Goal: Navigation & Orientation: Find specific page/section

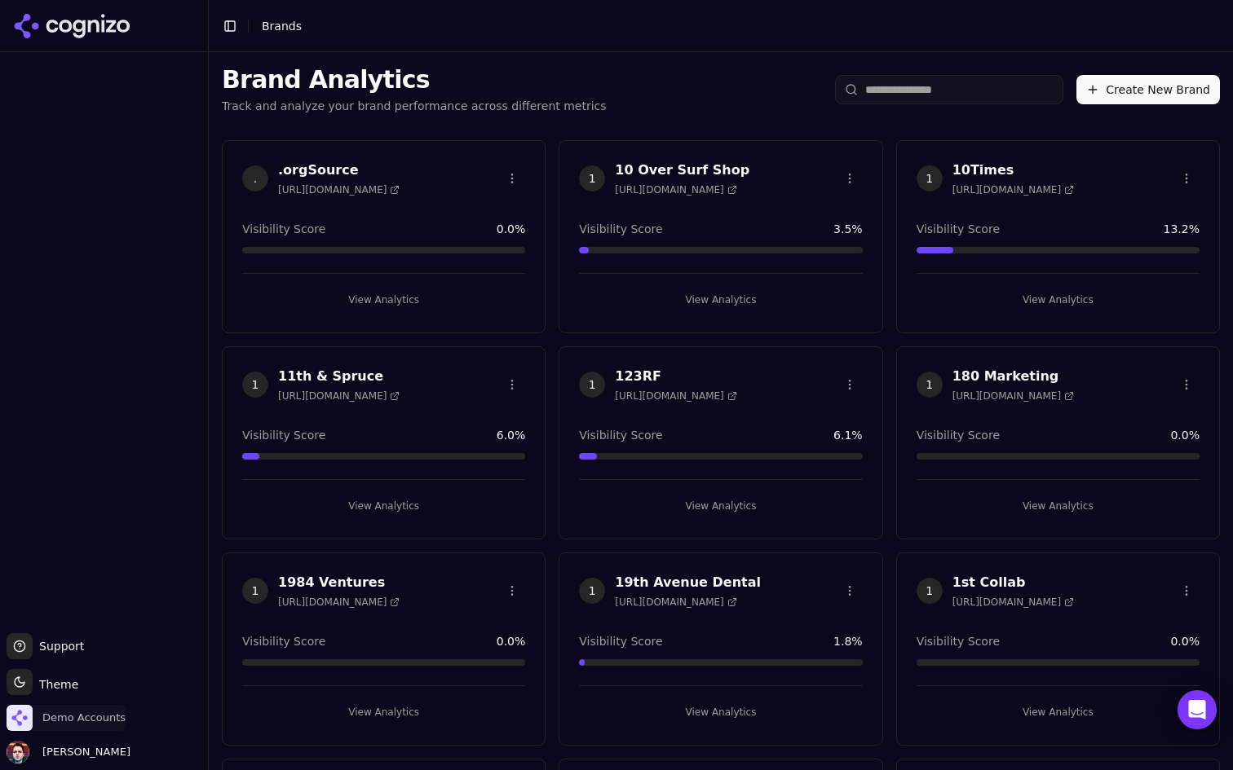
click at [36, 719] on span "Demo Accounts" at bounding box center [66, 718] width 119 height 26
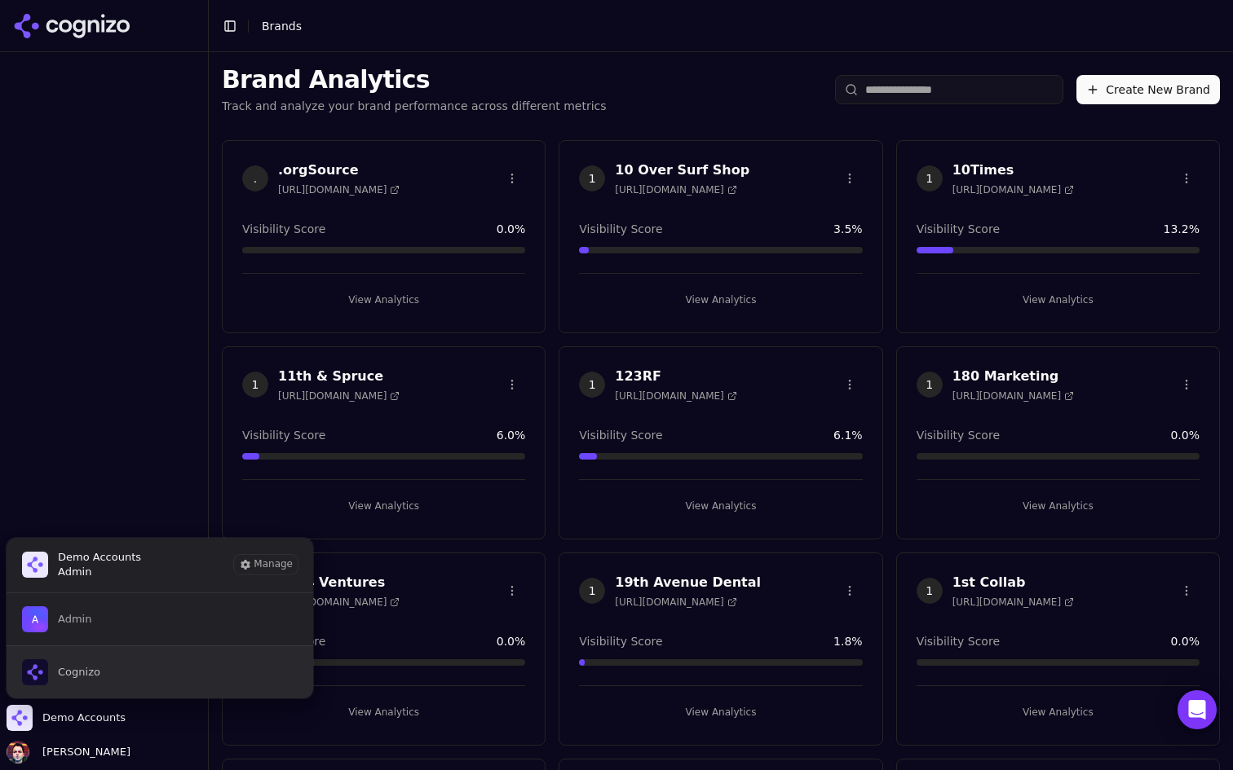
click at [130, 663] on button "Cognizo" at bounding box center [160, 672] width 308 height 53
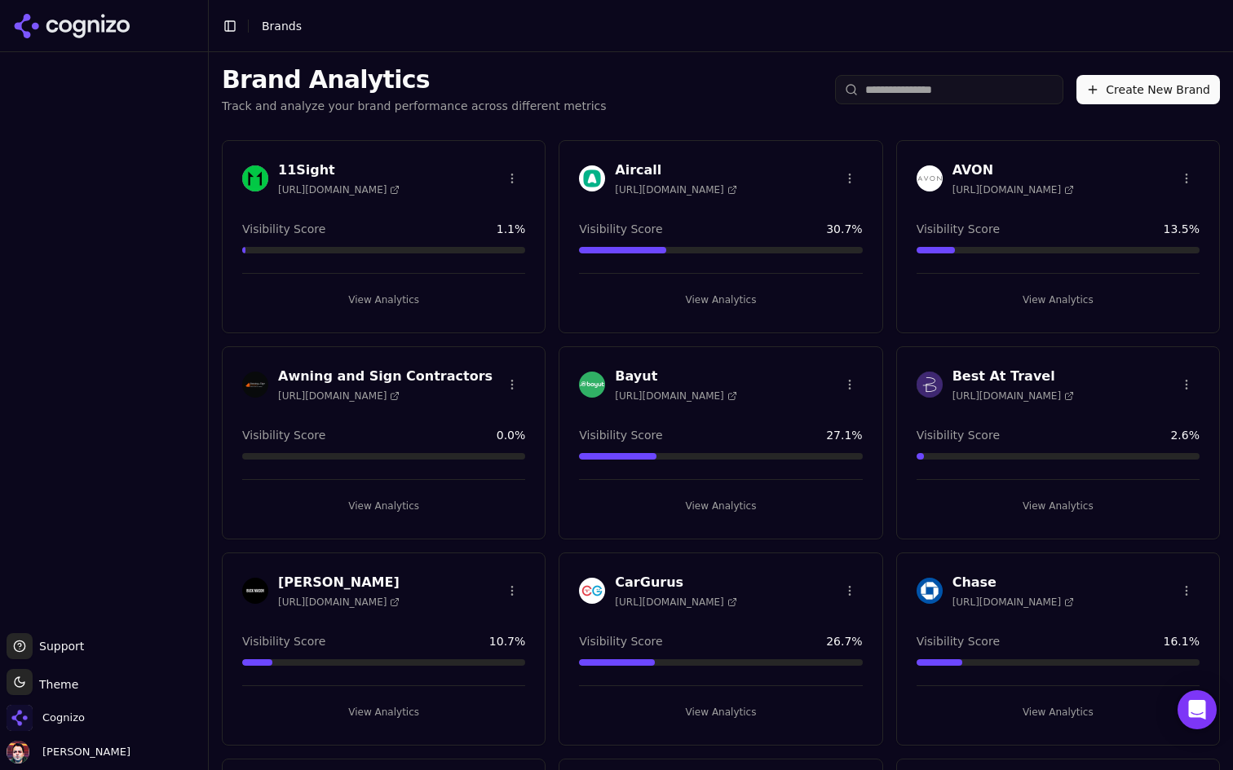
click at [434, 307] on button "View Analytics" at bounding box center [383, 300] width 283 height 26
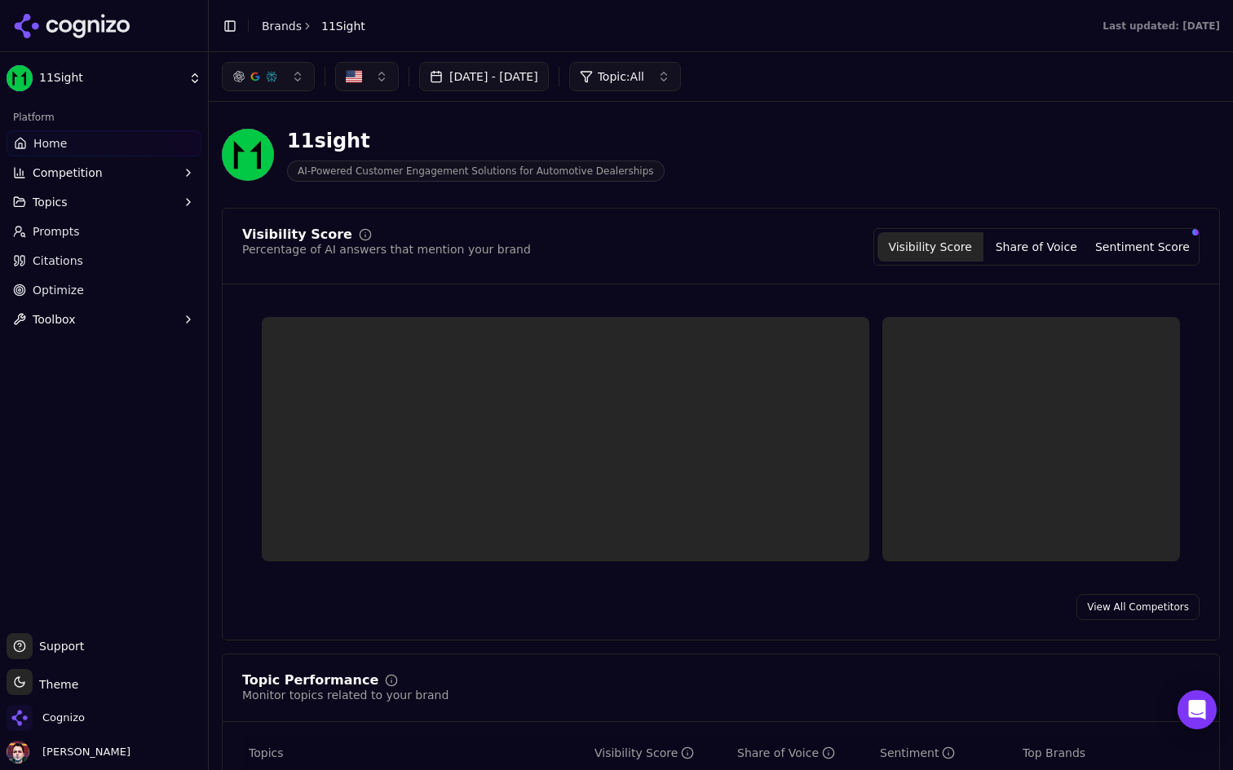
click at [93, 283] on link "Optimize" at bounding box center [104, 290] width 195 height 26
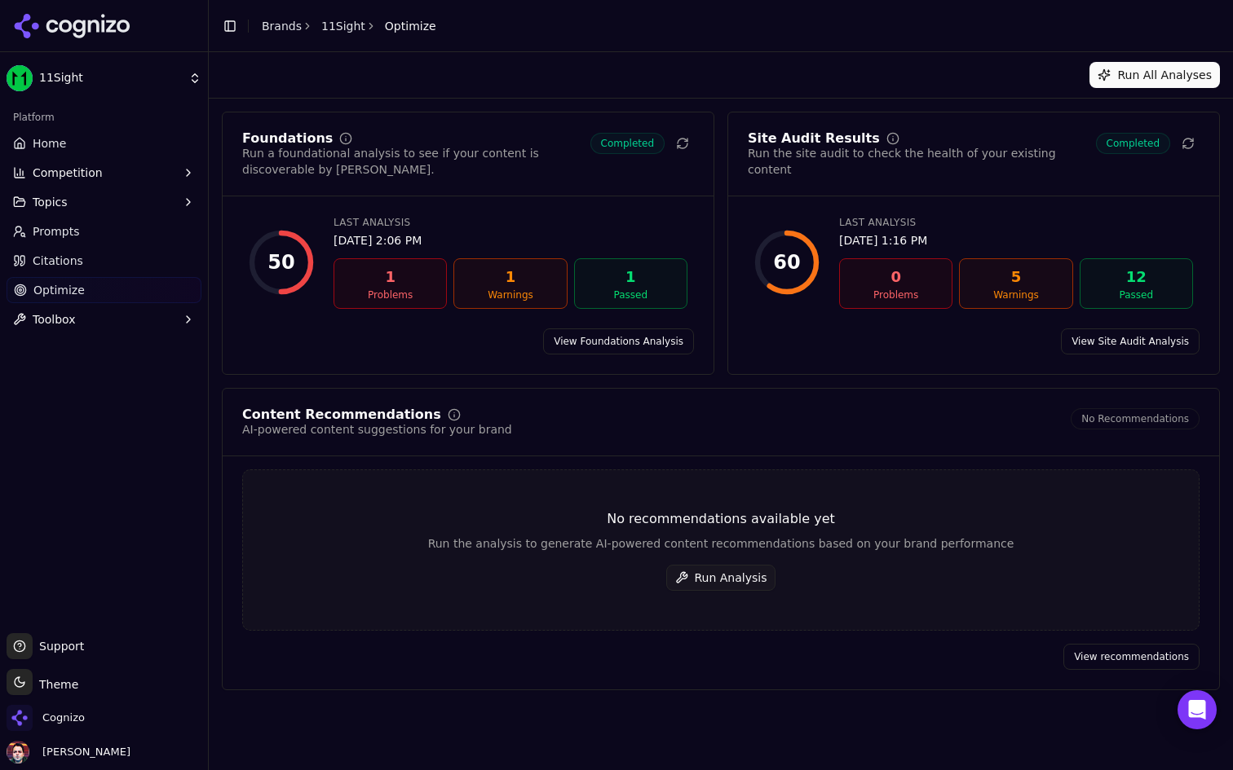
click at [208, 104] on button "Toggle Sidebar" at bounding box center [207, 385] width 13 height 770
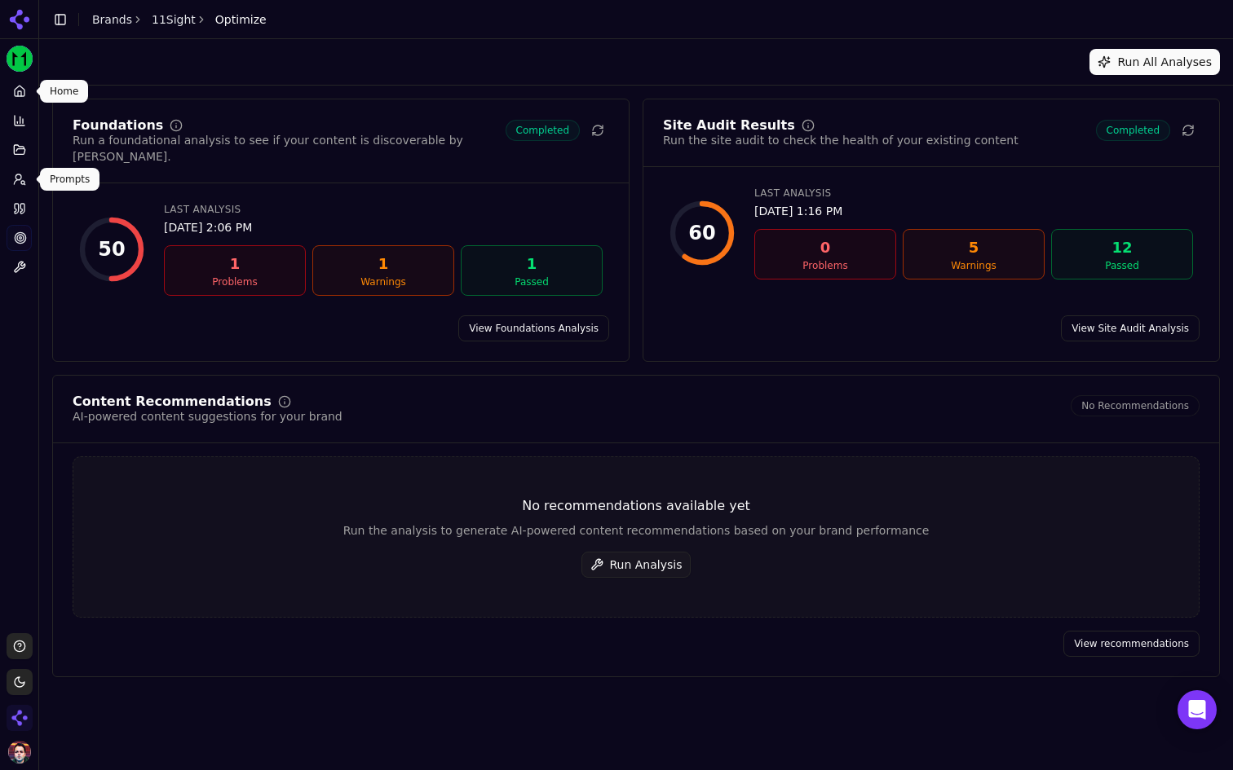
click at [19, 95] on icon at bounding box center [19, 91] width 13 height 13
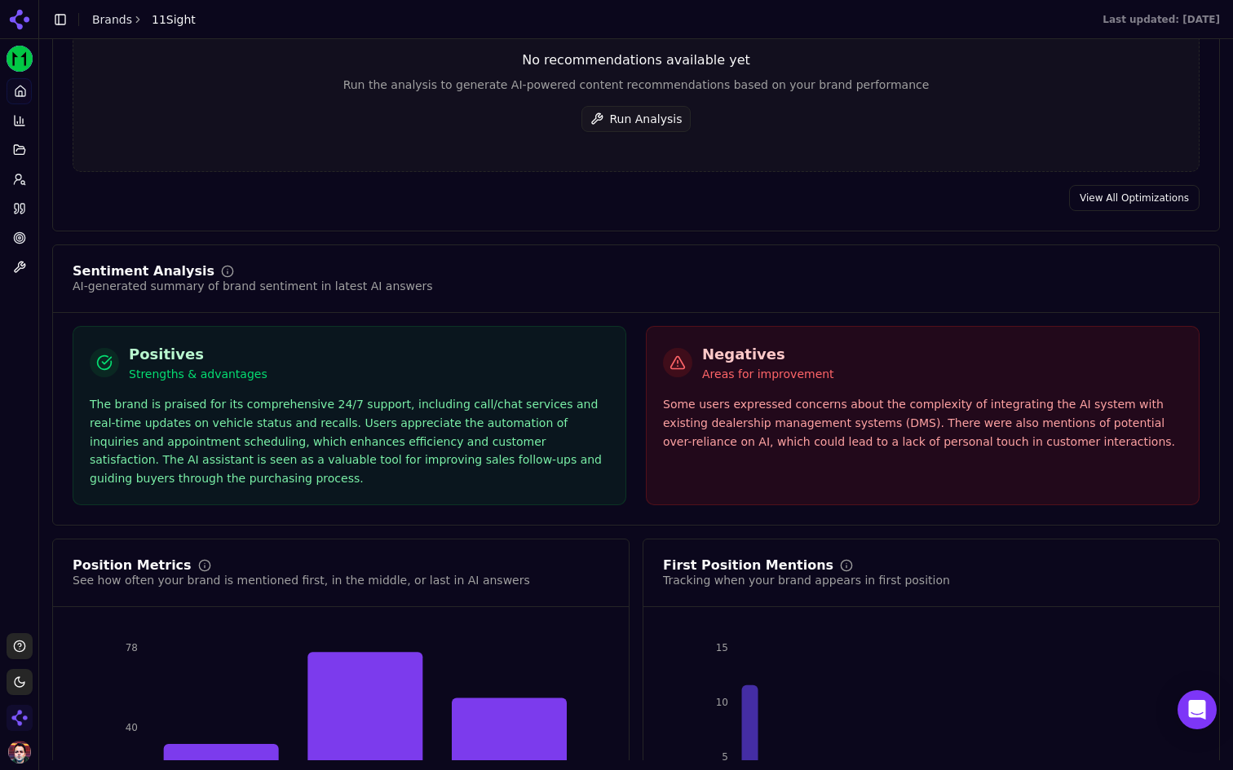
scroll to position [2730, 0]
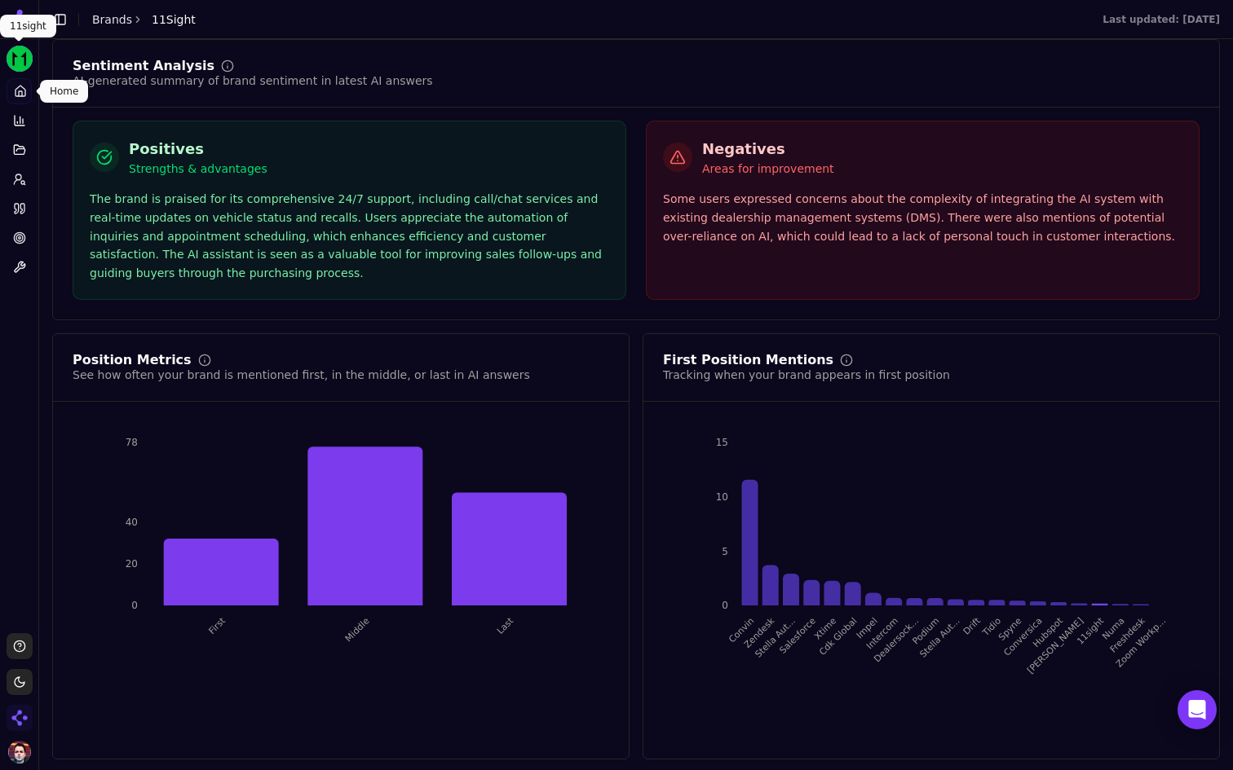
click at [15, 64] on html "11Sight Platform Home Competition Topics Prompts Citations Optimize Toolbox Sup…" at bounding box center [616, 385] width 1233 height 770
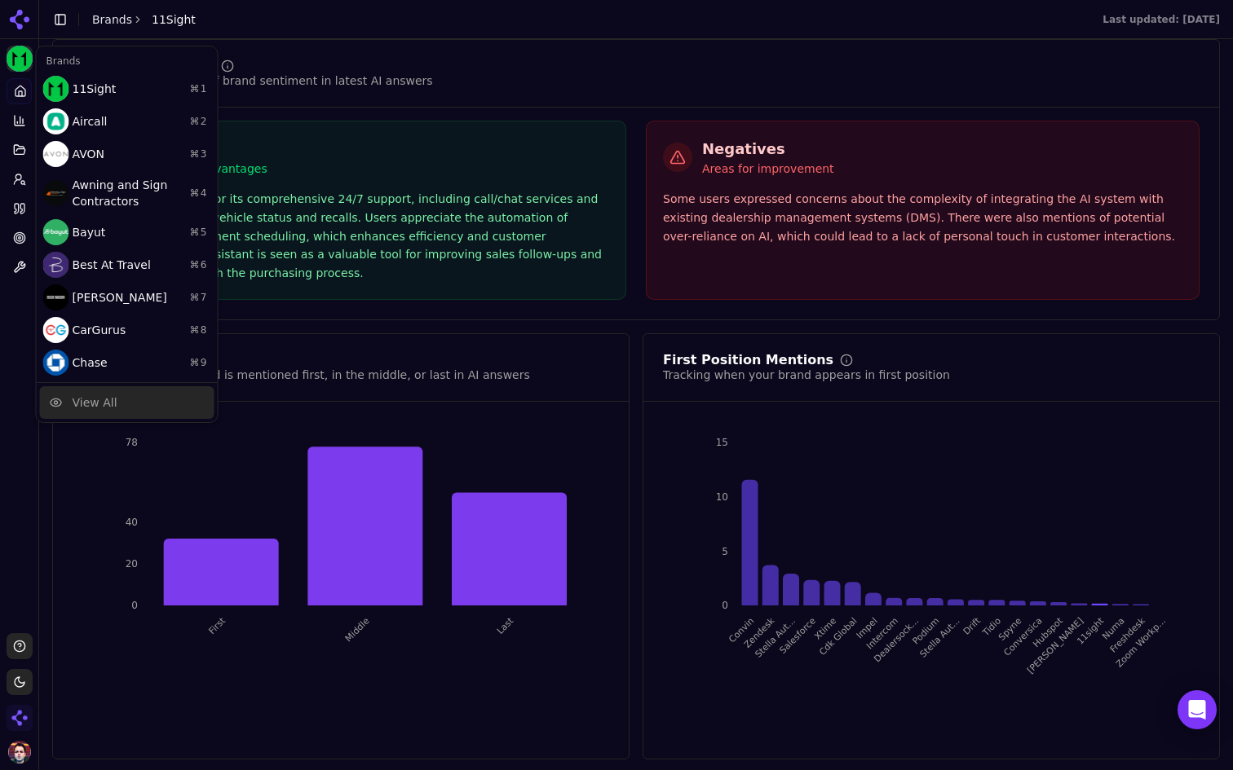
click at [121, 393] on div "View All" at bounding box center [127, 402] width 174 height 33
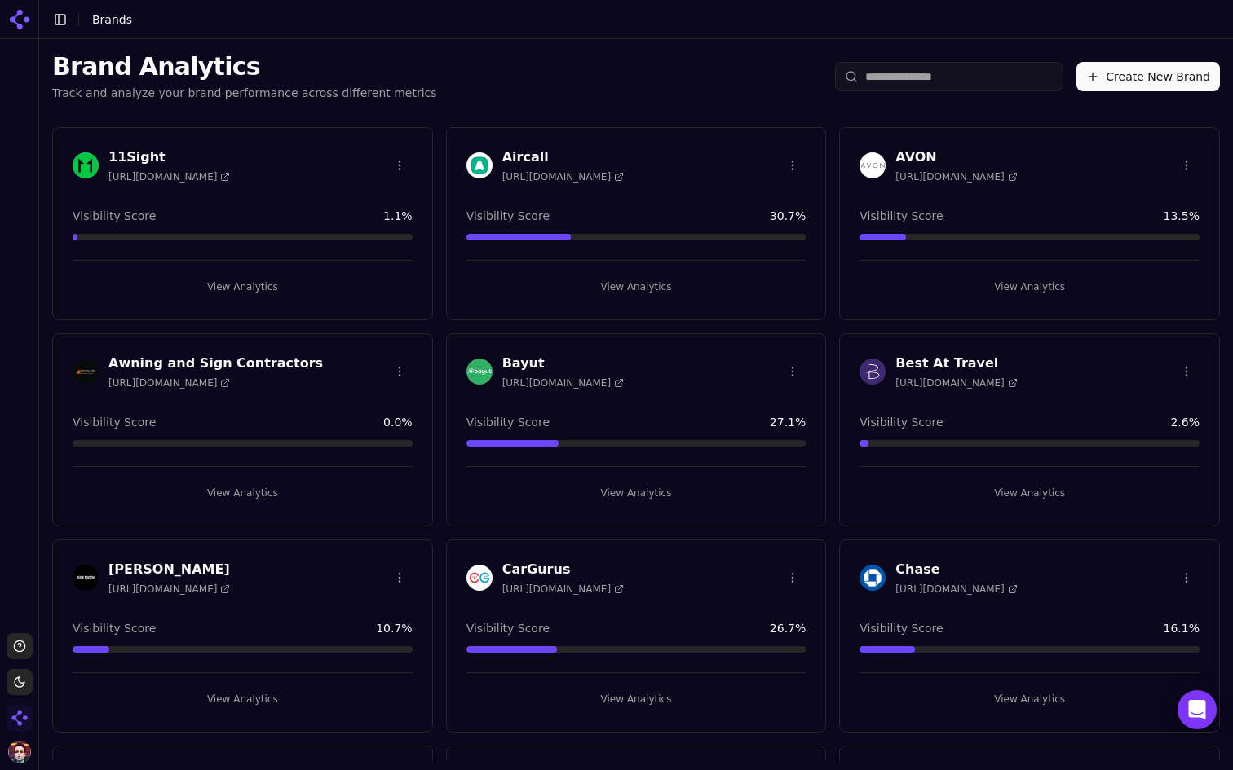
click at [911, 71] on input "search" at bounding box center [949, 76] width 228 height 29
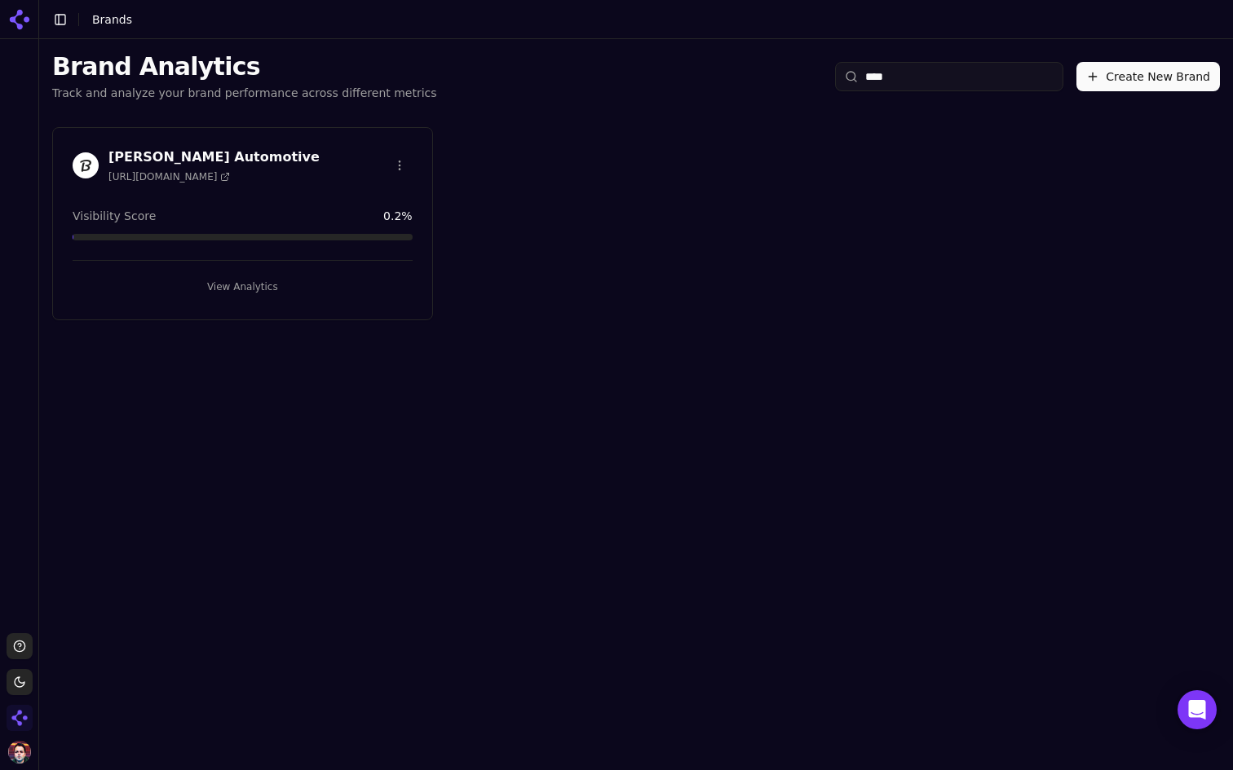
type input "****"
click at [15, 724] on img "Open organization switcher" at bounding box center [20, 718] width 26 height 26
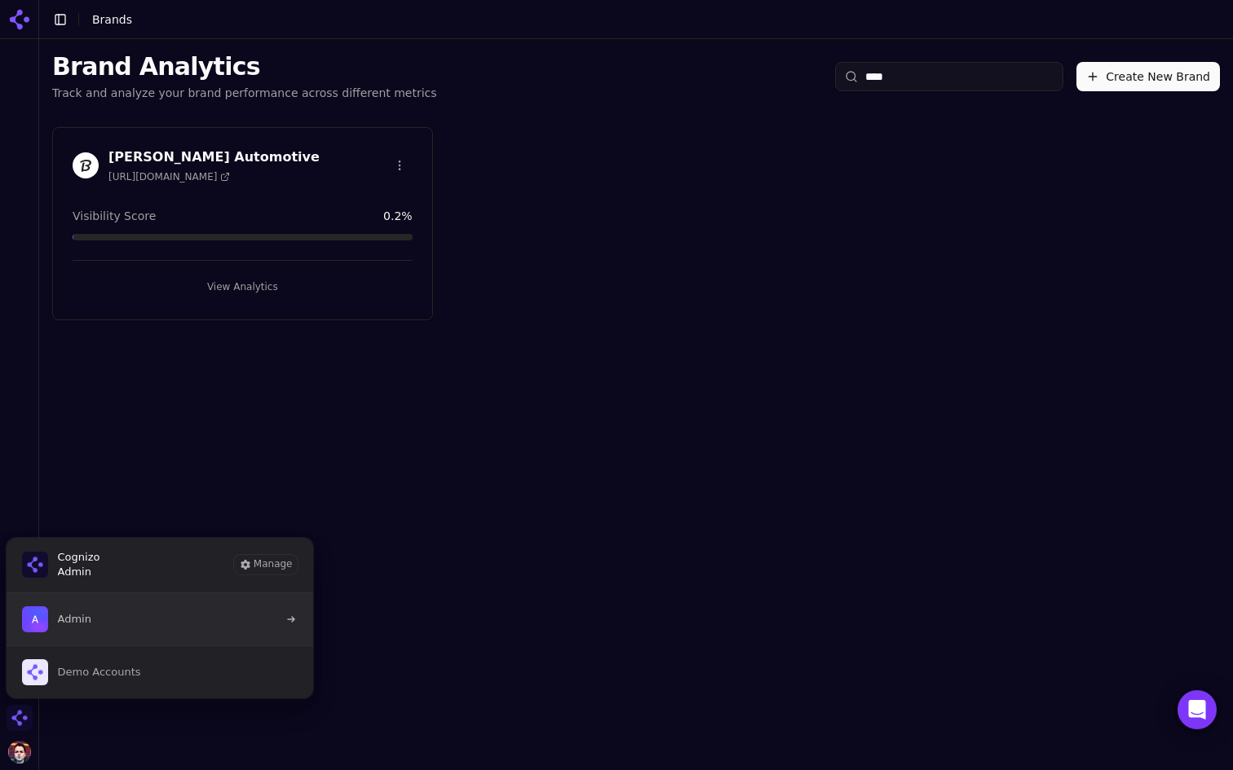
click at [161, 621] on button "Admin" at bounding box center [160, 620] width 308 height 52
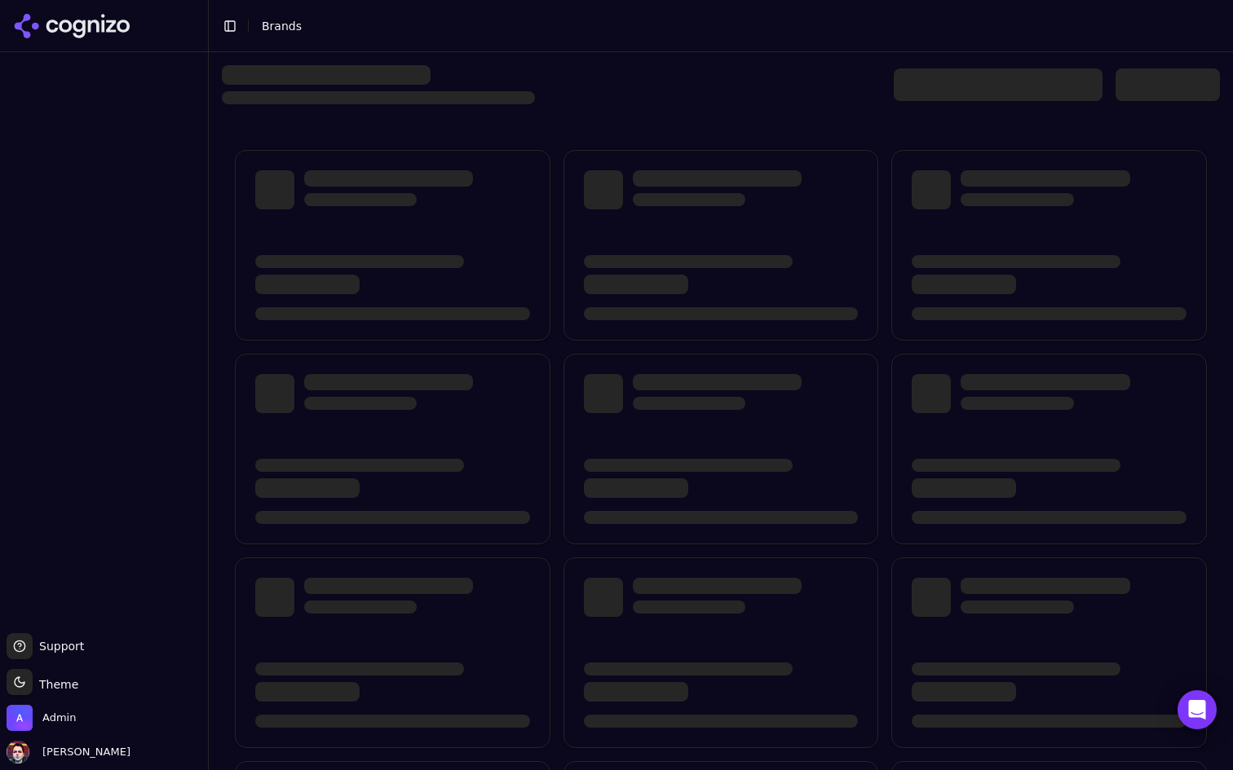
click at [964, 83] on div at bounding box center [998, 84] width 209 height 33
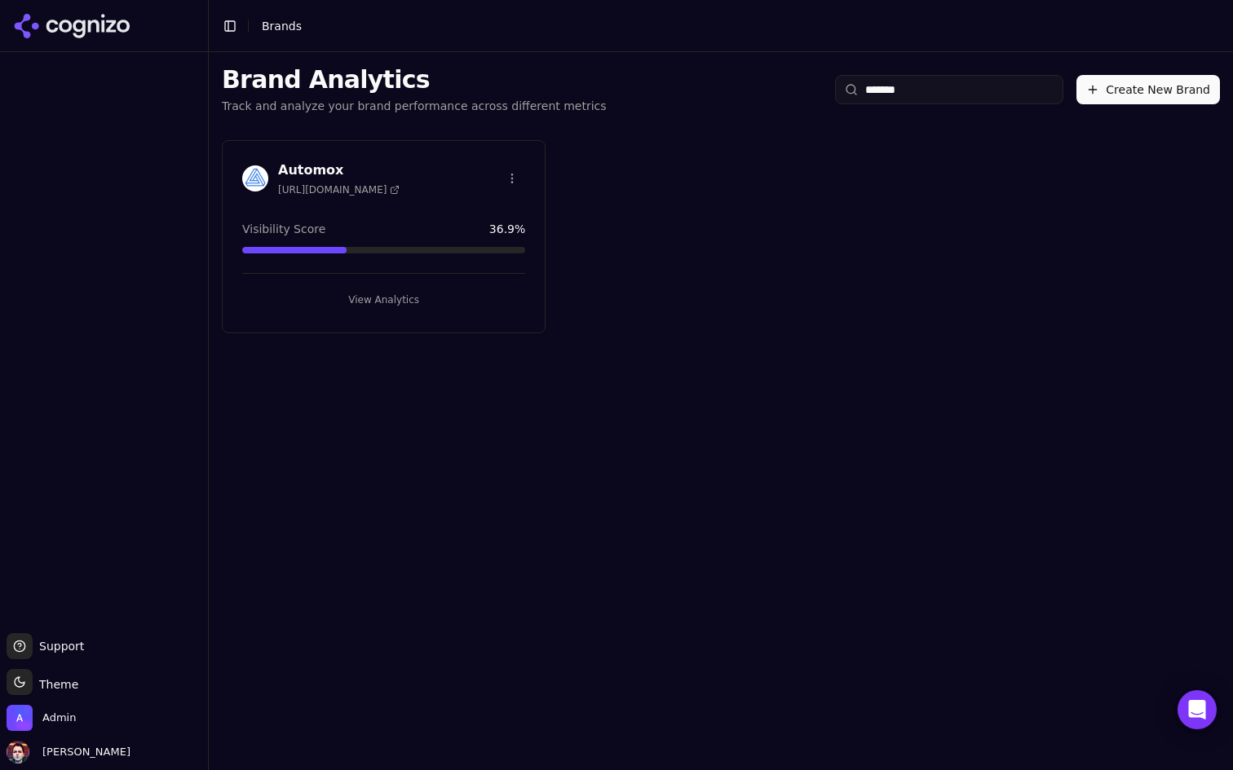
type input "*******"
click at [426, 303] on button "View Analytics" at bounding box center [383, 300] width 283 height 26
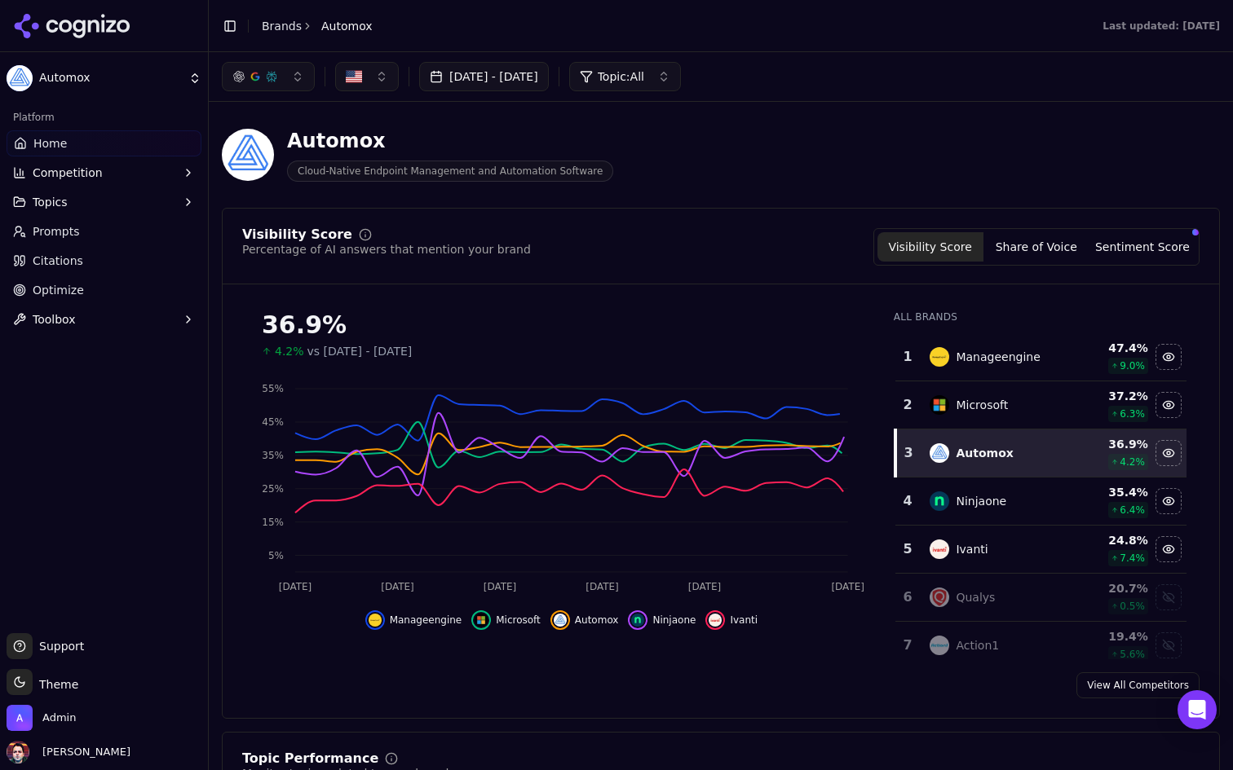
click at [143, 289] on link "Optimize" at bounding box center [104, 290] width 195 height 26
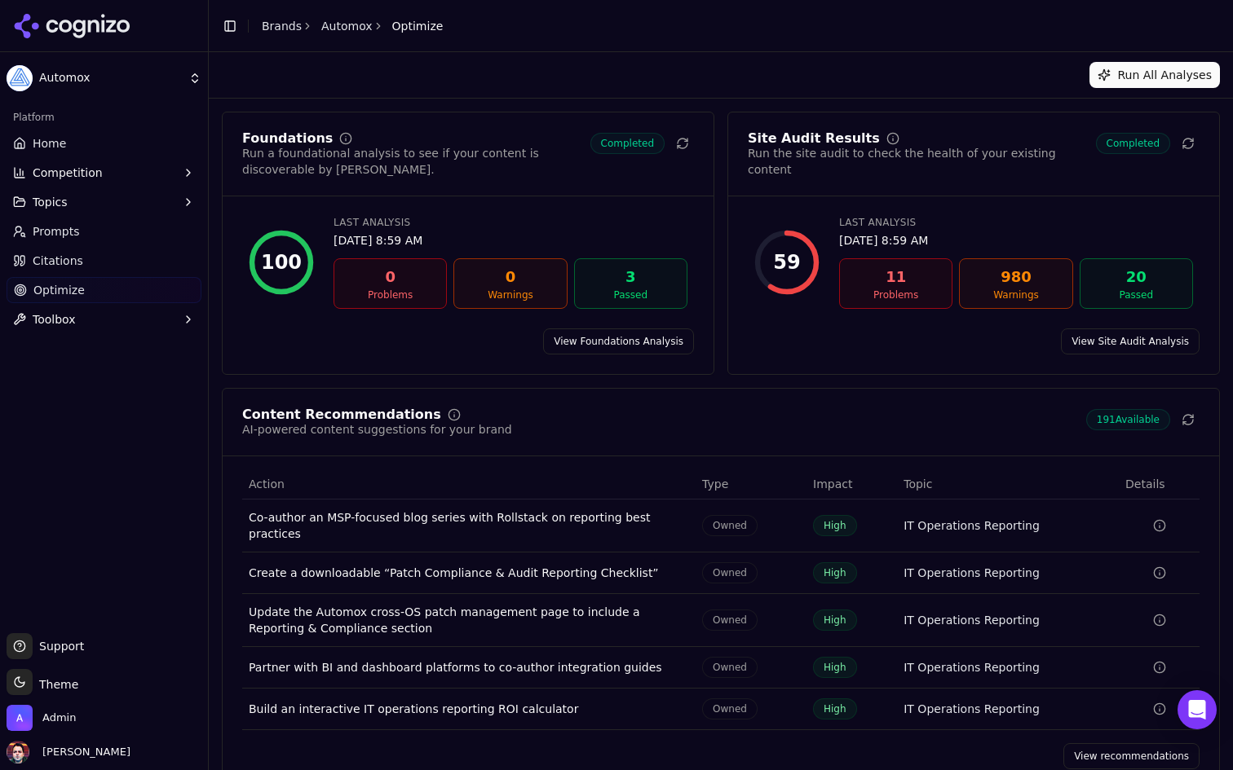
click at [112, 270] on link "Citations" at bounding box center [104, 261] width 195 height 26
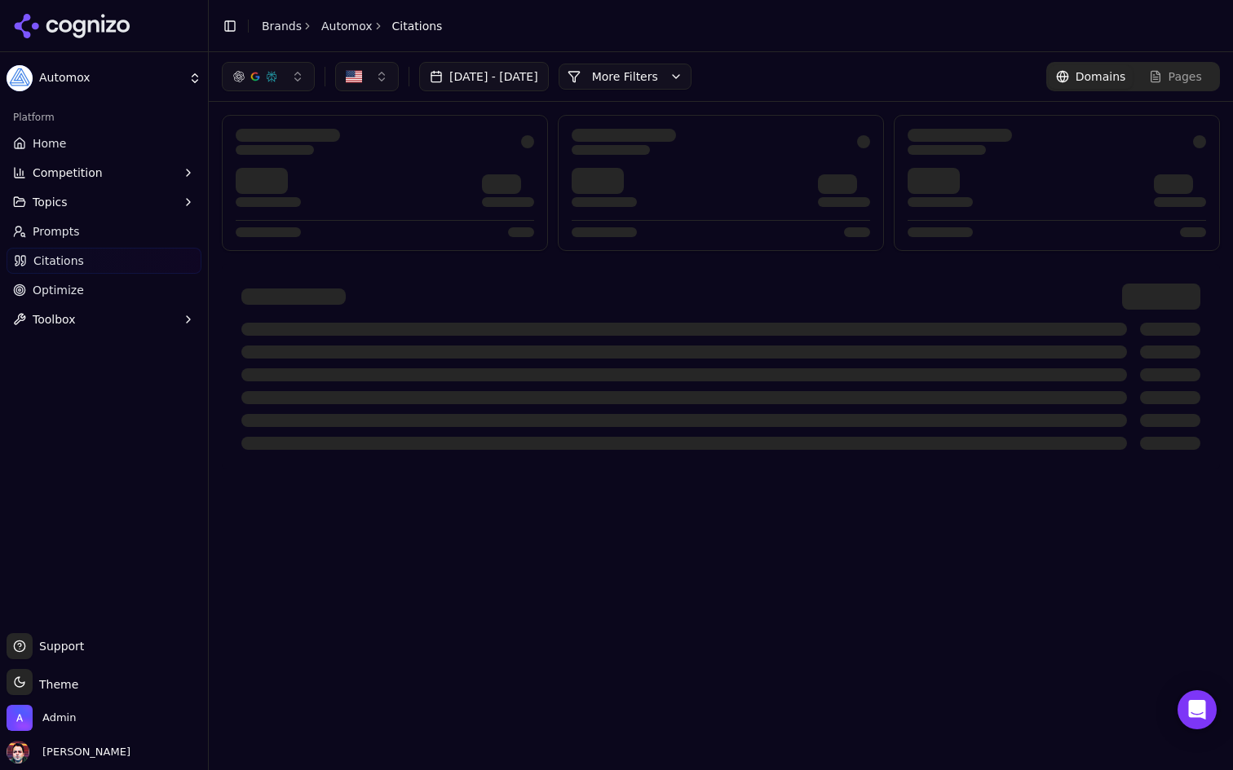
click at [121, 139] on link "Home" at bounding box center [104, 143] width 195 height 26
